Goal: Book appointment/travel/reservation

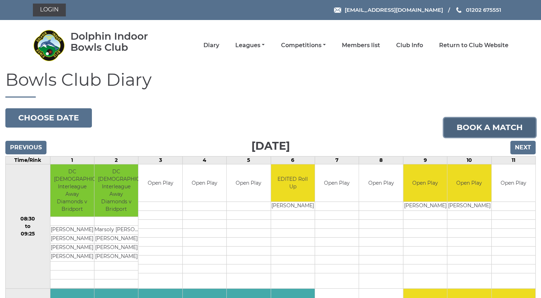
click at [486, 128] on link "Book a match" at bounding box center [490, 127] width 92 height 19
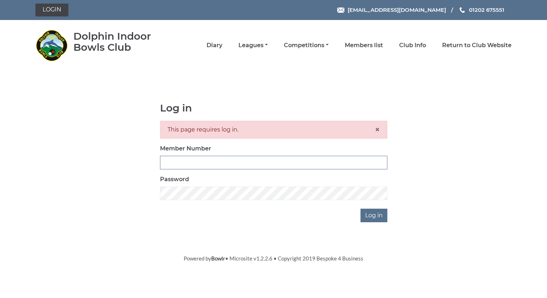
click at [185, 161] on input "Member Number" at bounding box center [273, 163] width 227 height 14
type input "4032"
click at [371, 214] on input "Log in" at bounding box center [373, 216] width 27 height 14
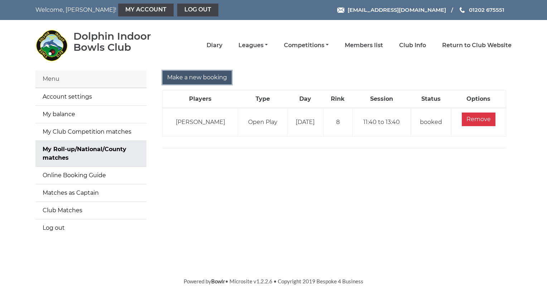
click at [195, 75] on input "Make a new booking" at bounding box center [196, 78] width 69 height 14
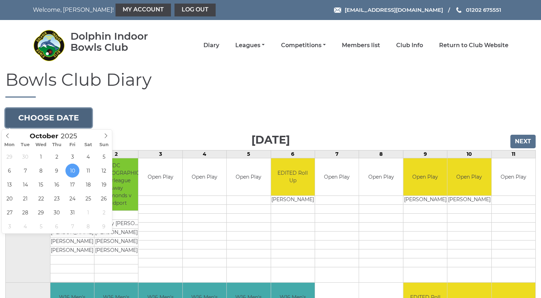
click at [68, 117] on button "Choose date" at bounding box center [48, 117] width 87 height 19
type input "2025-10-21"
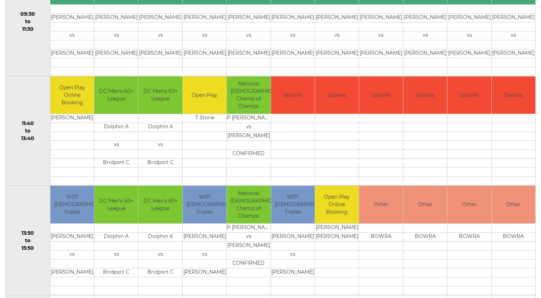
scroll to position [285, 0]
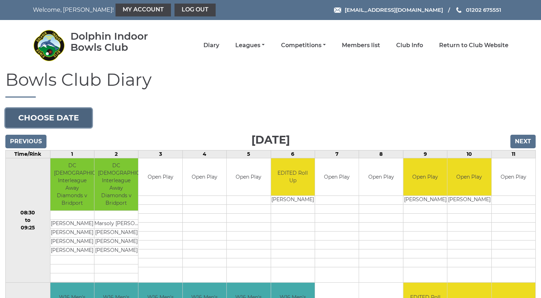
click at [59, 115] on button "Choose date" at bounding box center [48, 117] width 87 height 19
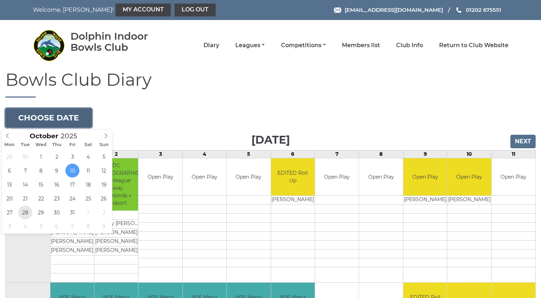
type input "2025-10-28"
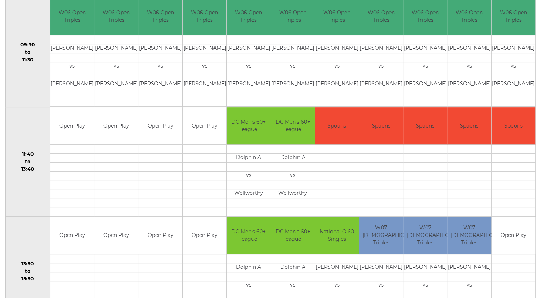
scroll to position [272, 0]
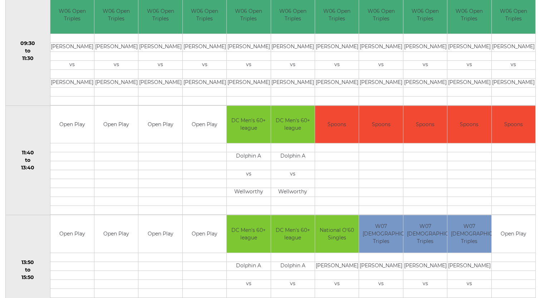
click at [113, 148] on td at bounding box center [116, 147] width 44 height 9
click at [113, 127] on td "Open Play" at bounding box center [116, 125] width 44 height 38
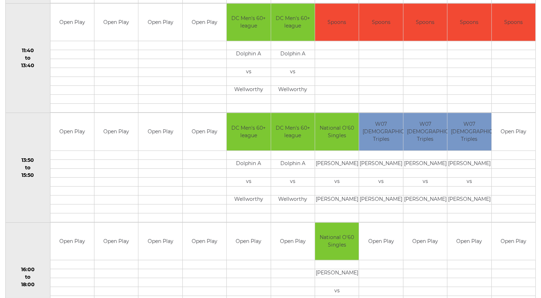
scroll to position [383, 0]
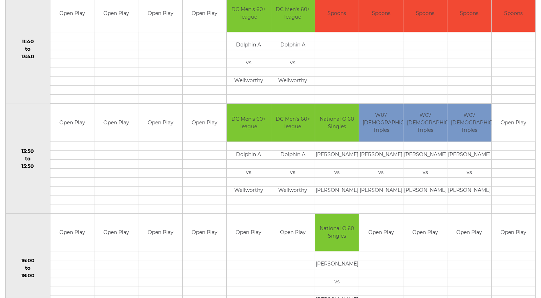
click at [112, 133] on td "Open Play" at bounding box center [116, 123] width 44 height 38
click at [112, 147] on td at bounding box center [116, 146] width 44 height 9
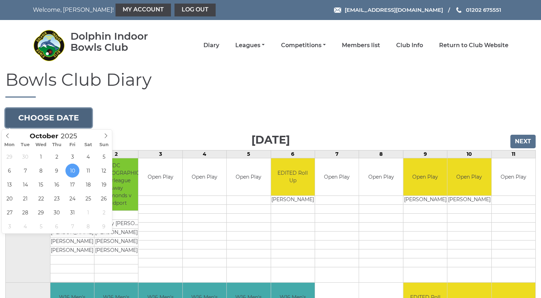
click at [61, 116] on button "Choose date" at bounding box center [48, 117] width 87 height 19
type input "[DATE]"
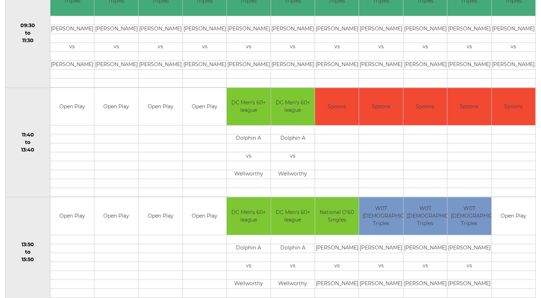
scroll to position [309, 0]
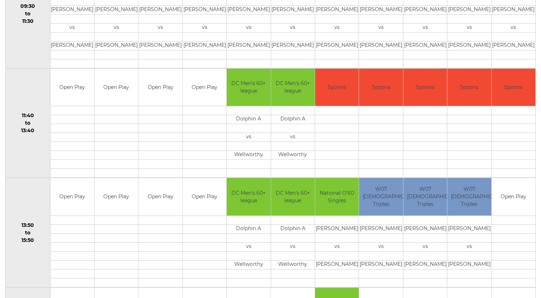
click at [116, 100] on td "Open Play" at bounding box center [116, 88] width 44 height 38
click at [111, 112] on td at bounding box center [116, 110] width 44 height 9
click at [109, 82] on td "Open Play" at bounding box center [116, 88] width 44 height 38
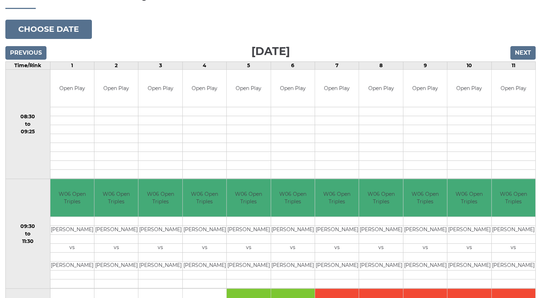
scroll to position [0, 0]
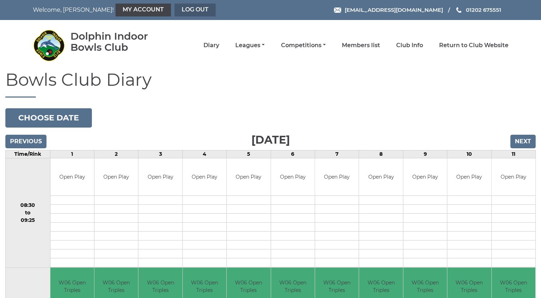
click at [175, 9] on link "Log out" at bounding box center [195, 10] width 41 height 13
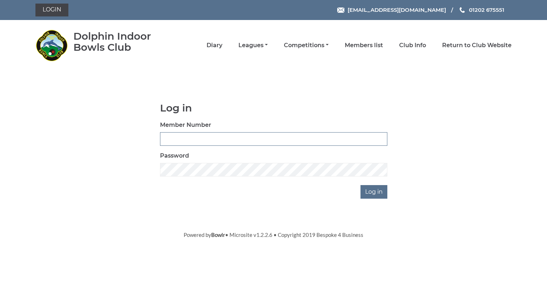
click at [177, 138] on input "Member Number" at bounding box center [273, 139] width 227 height 14
click at [177, 138] on input "4032" at bounding box center [273, 139] width 227 height 14
type input "4032"
click at [364, 194] on input "Log in" at bounding box center [373, 192] width 27 height 14
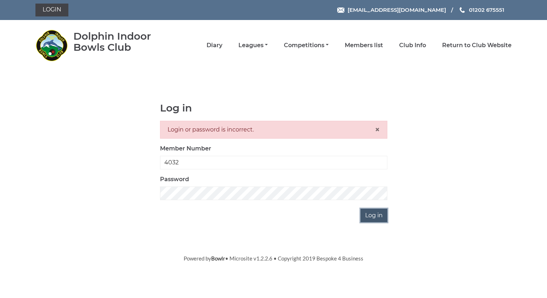
click at [379, 212] on input "Log in" at bounding box center [373, 216] width 27 height 14
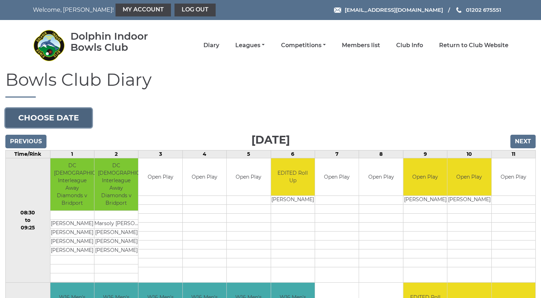
click at [36, 113] on button "Choose date" at bounding box center [48, 117] width 87 height 19
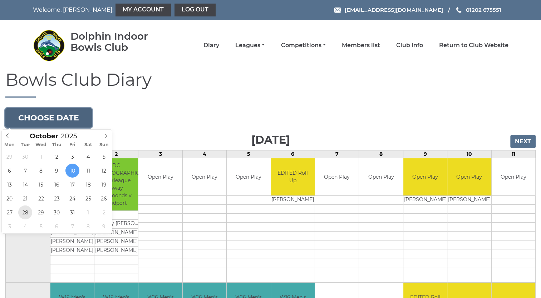
type input "[DATE]"
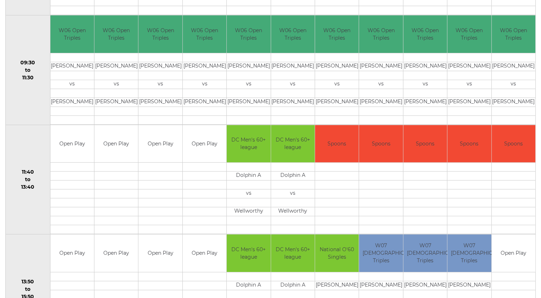
scroll to position [301, 0]
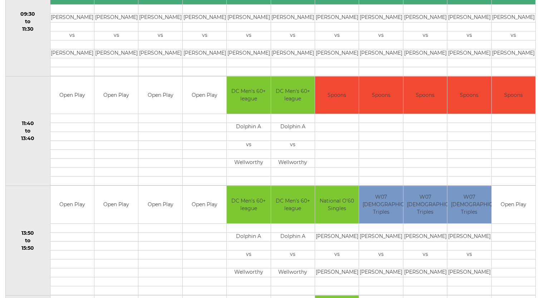
click at [111, 117] on td at bounding box center [116, 118] width 44 height 9
click at [111, 118] on td at bounding box center [116, 118] width 44 height 9
click at [157, 121] on td at bounding box center [160, 118] width 44 height 9
click at [193, 117] on td at bounding box center [205, 118] width 44 height 9
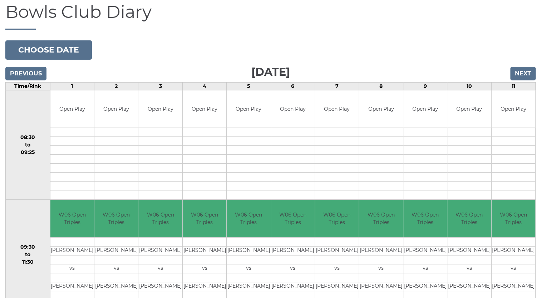
scroll to position [69, 0]
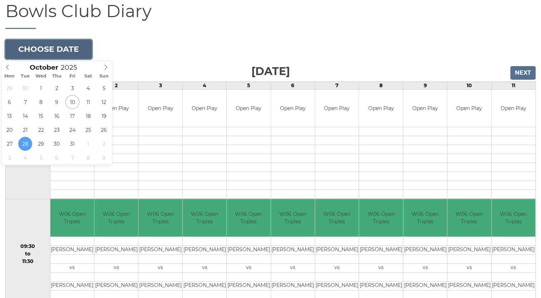
click at [44, 49] on button "Choose date" at bounding box center [48, 49] width 87 height 19
type input "2025-10-16"
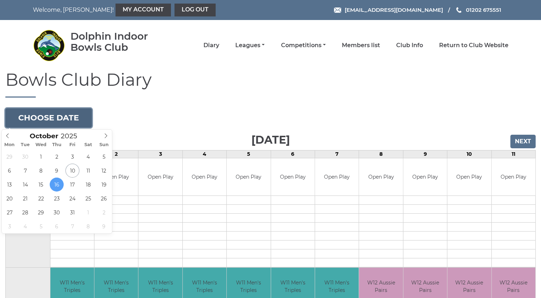
click at [43, 120] on button "Choose date" at bounding box center [48, 117] width 87 height 19
type input "2025-10-23"
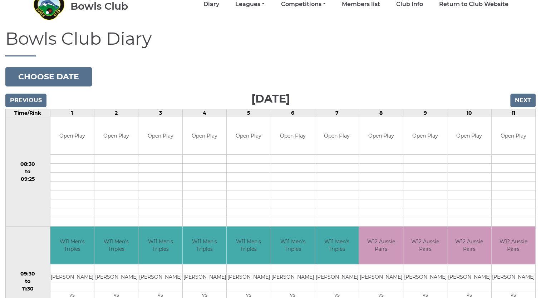
scroll to position [43, 0]
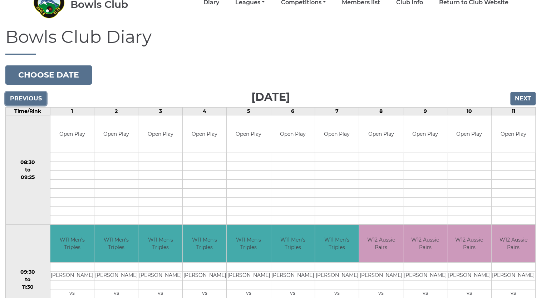
click at [35, 94] on input "Previous" at bounding box center [25, 99] width 41 height 14
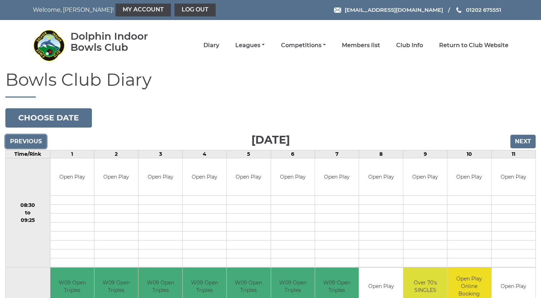
click at [35, 140] on input "Previous" at bounding box center [25, 142] width 41 height 14
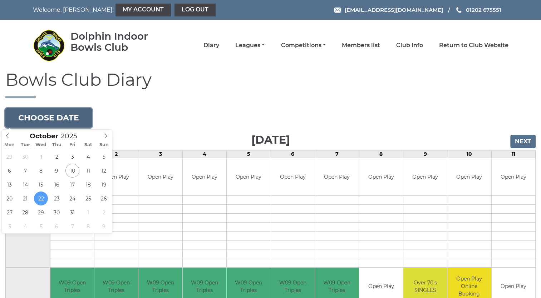
click at [49, 111] on button "Choose date" at bounding box center [48, 117] width 87 height 19
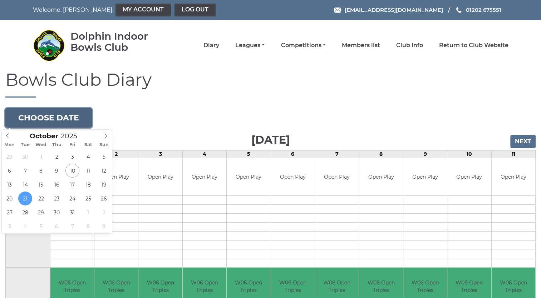
click at [49, 111] on button "Choose date" at bounding box center [48, 117] width 87 height 19
click at [55, 120] on button "Choose date" at bounding box center [48, 117] width 87 height 19
type input "2025-10-14"
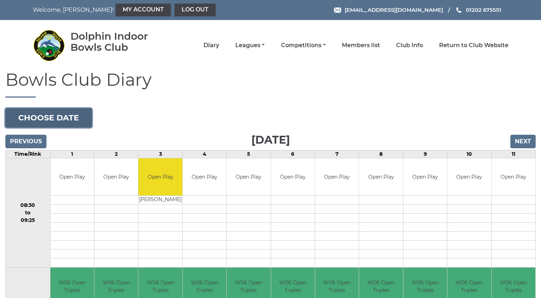
click at [51, 114] on button "Choose date" at bounding box center [48, 117] width 87 height 19
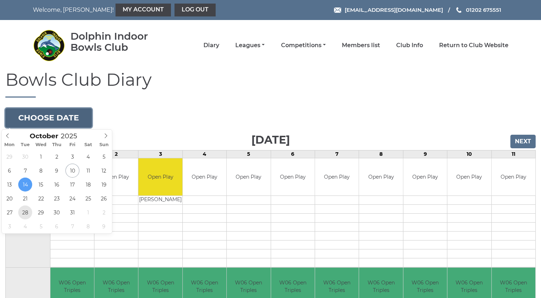
type input "[DATE]"
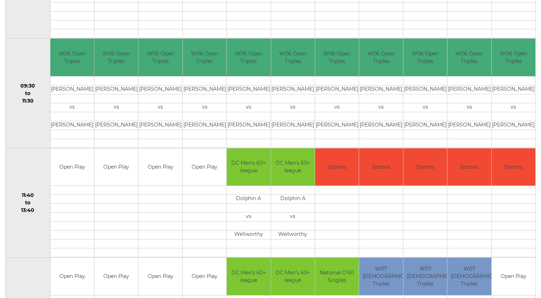
scroll to position [253, 0]
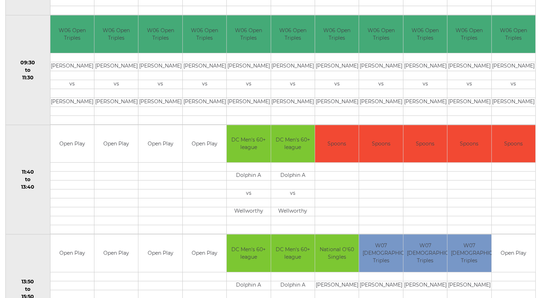
click at [104, 164] on td at bounding box center [116, 167] width 44 height 9
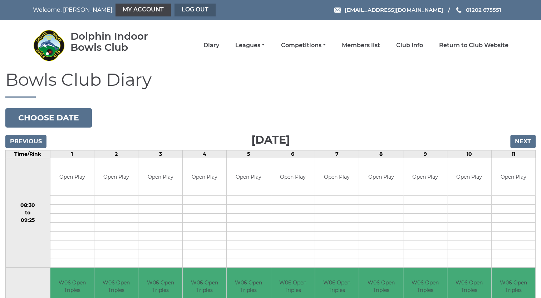
click at [175, 12] on link "Log out" at bounding box center [195, 10] width 41 height 13
